Goal: Find specific page/section: Find specific page/section

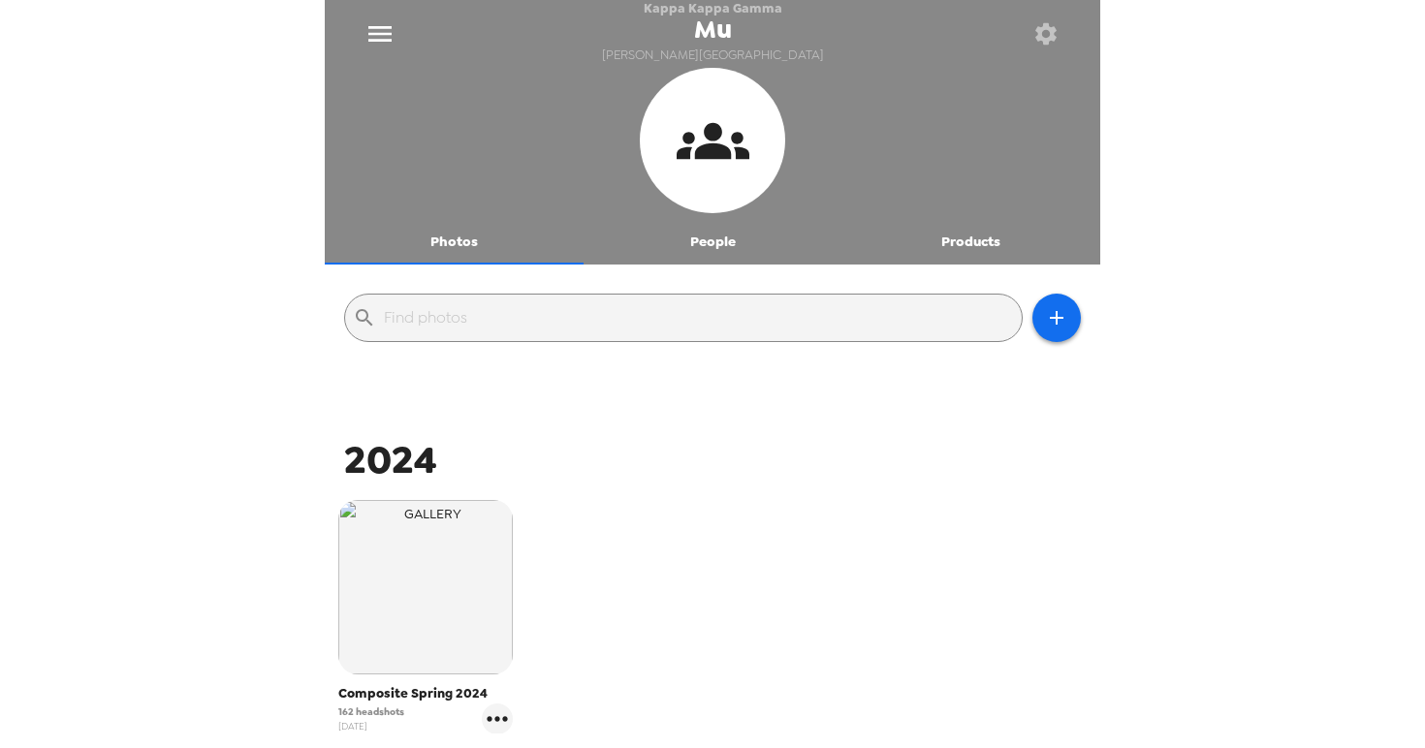
click at [724, 245] on button "People" at bounding box center [712, 241] width 259 height 47
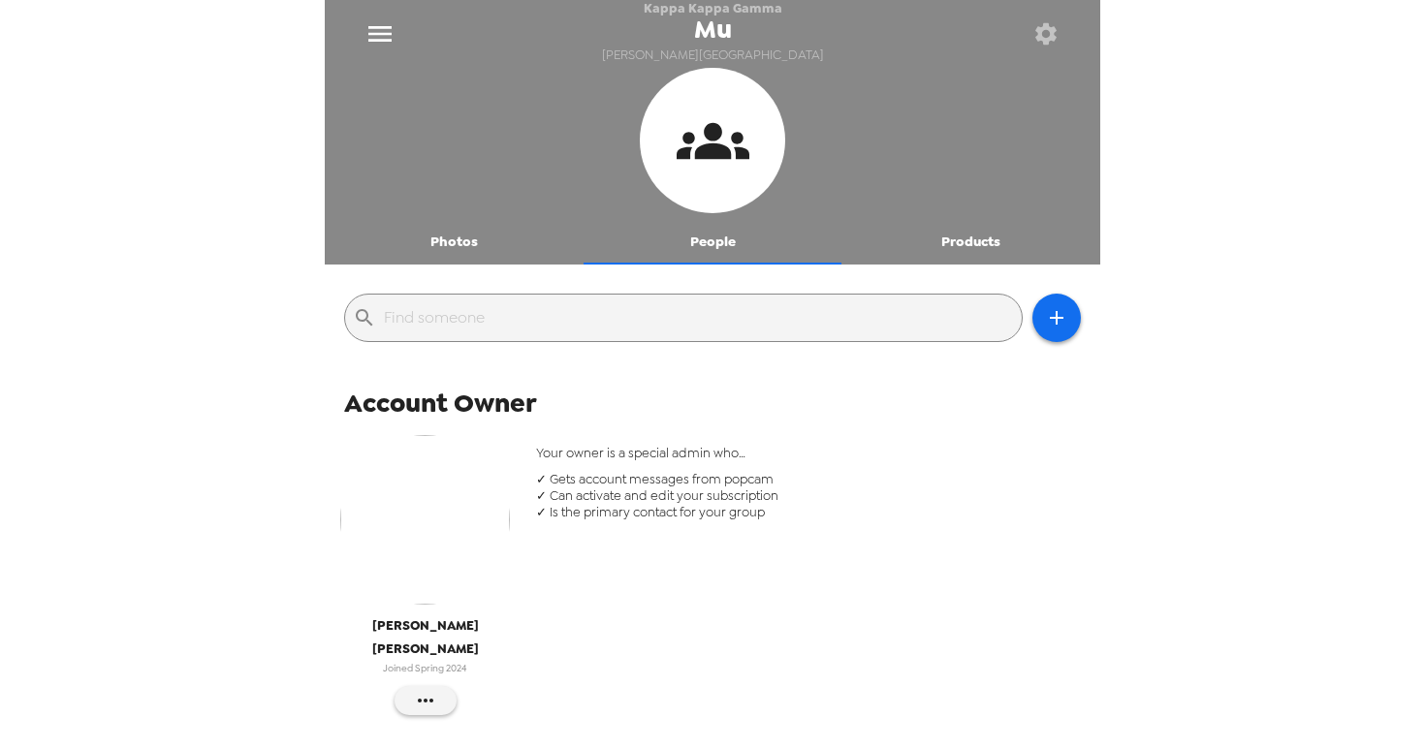
click at [512, 321] on input "text" at bounding box center [699, 317] width 630 height 31
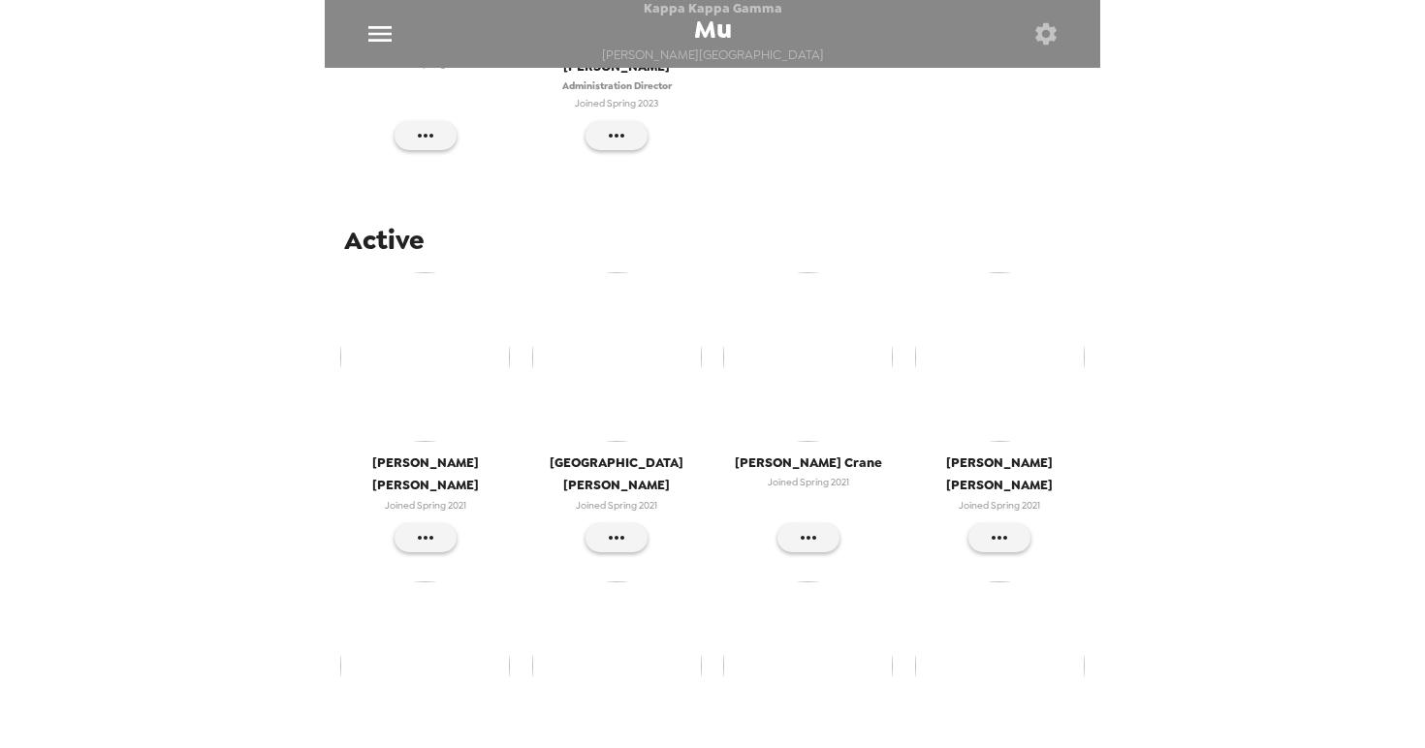
scroll to position [1119, 0]
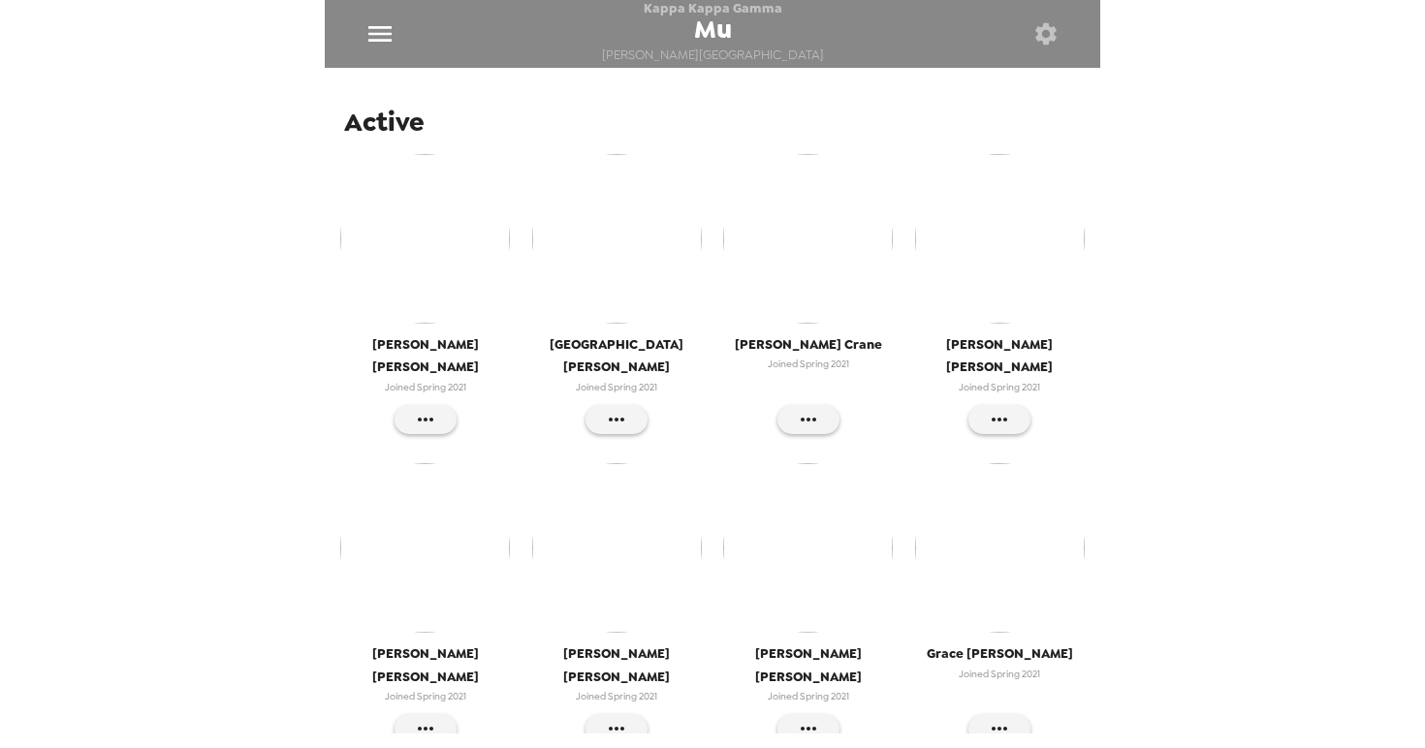
click at [207, 470] on div "Kappa Kappa Gamma Mu Butler University Photos People Products ​ Account Owner E…" at bounding box center [712, 374] width 1425 height 748
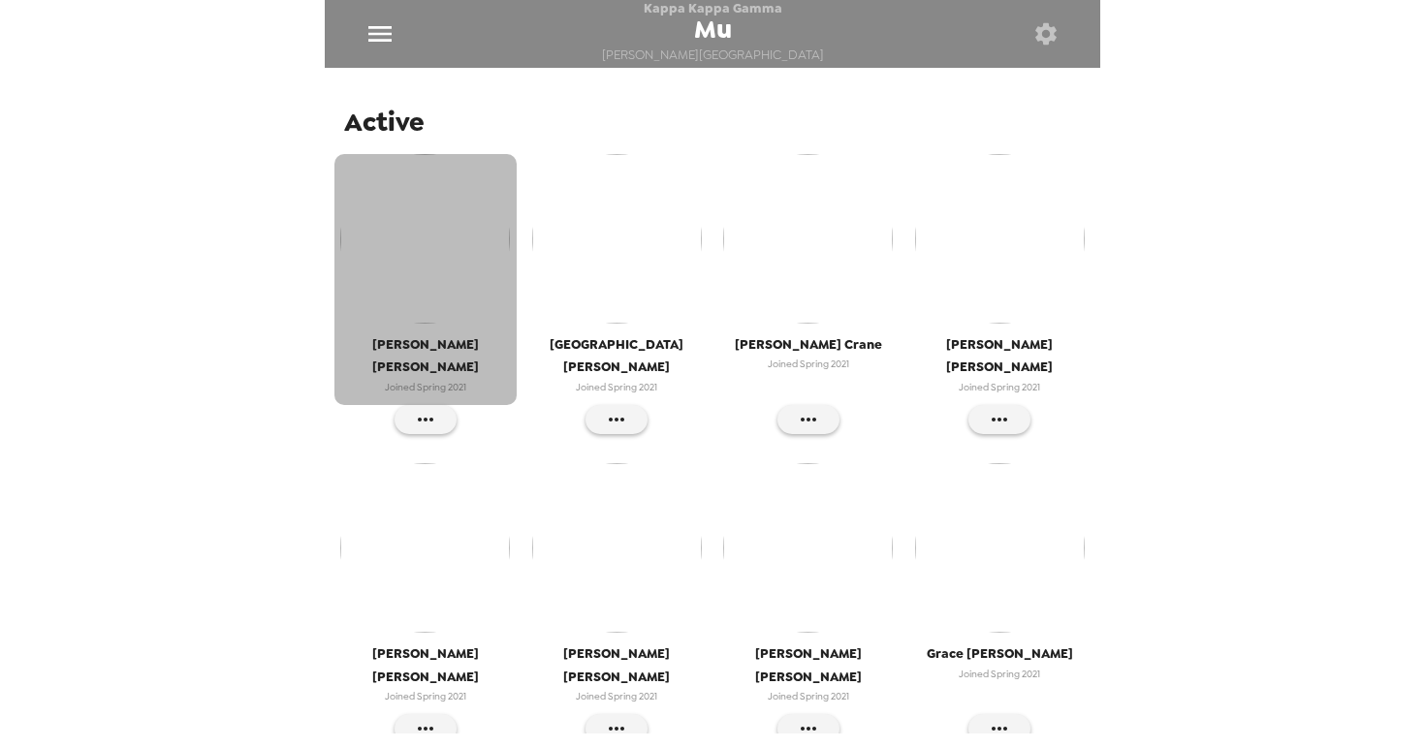
click at [434, 329] on button "Theresa Calabrese Joined Spring 2021" at bounding box center [425, 279] width 182 height 251
